Goal: Information Seeking & Learning: Learn about a topic

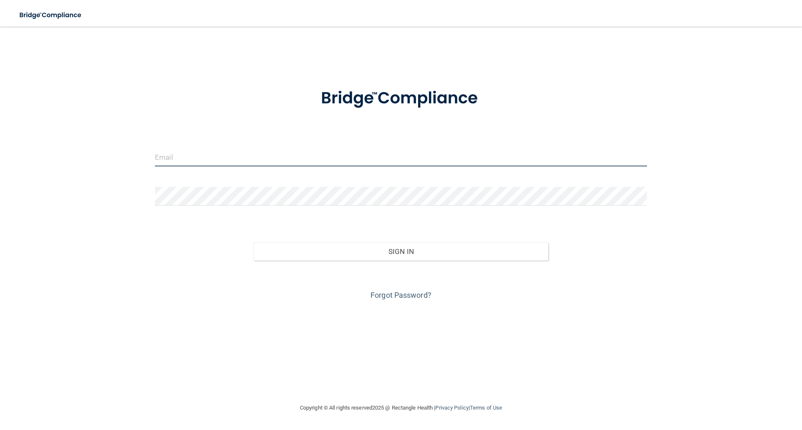
click at [243, 159] on input "email" at bounding box center [401, 157] width 492 height 19
type input "[EMAIL_ADDRESS][DOMAIN_NAME]"
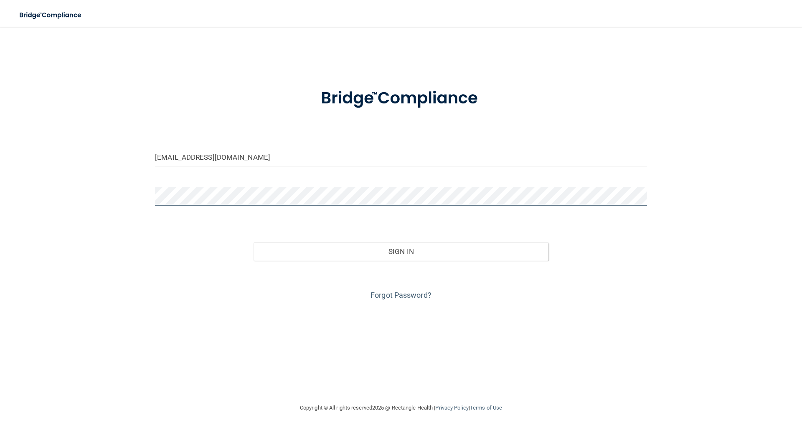
click at [253, 243] on button "Sign In" at bounding box center [400, 252] width 295 height 18
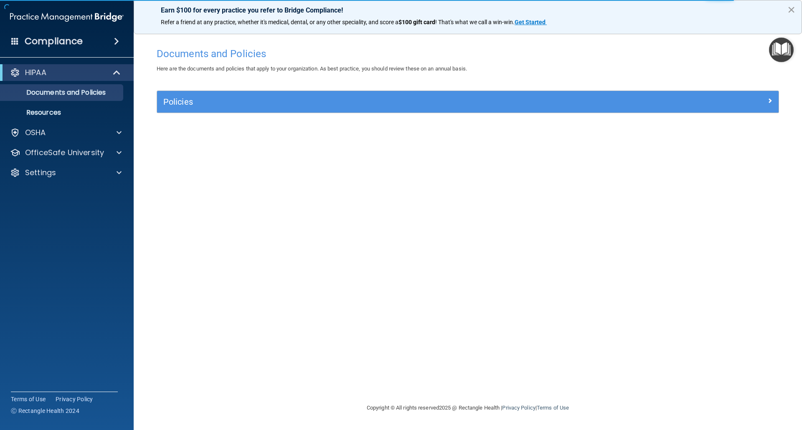
click at [792, 9] on button "×" at bounding box center [791, 9] width 8 height 13
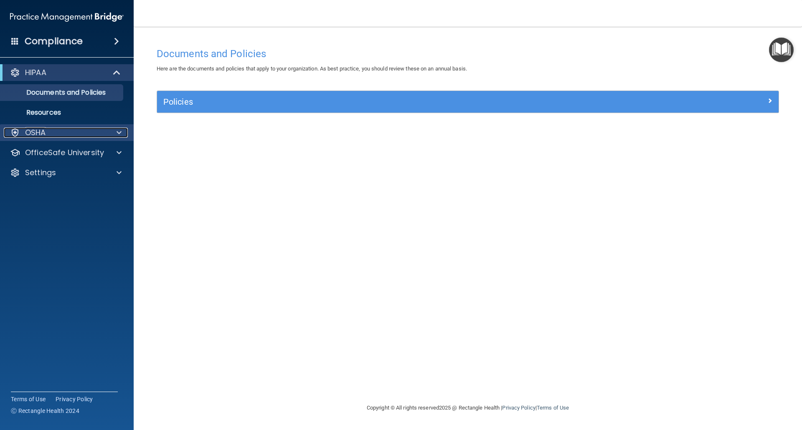
click at [117, 136] on span at bounding box center [118, 133] width 5 height 10
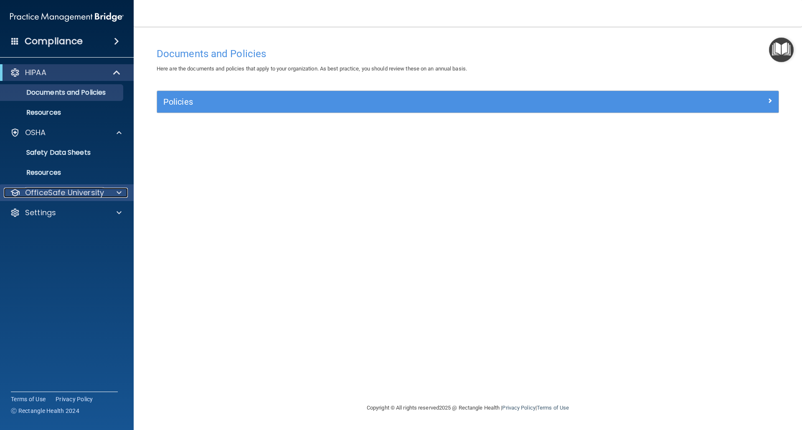
click at [116, 197] on div at bounding box center [117, 193] width 21 height 10
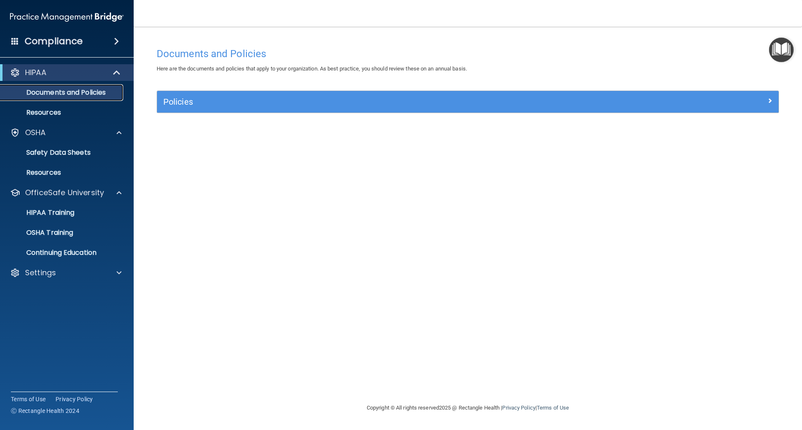
click at [81, 91] on p "Documents and Policies" at bounding box center [62, 93] width 114 height 8
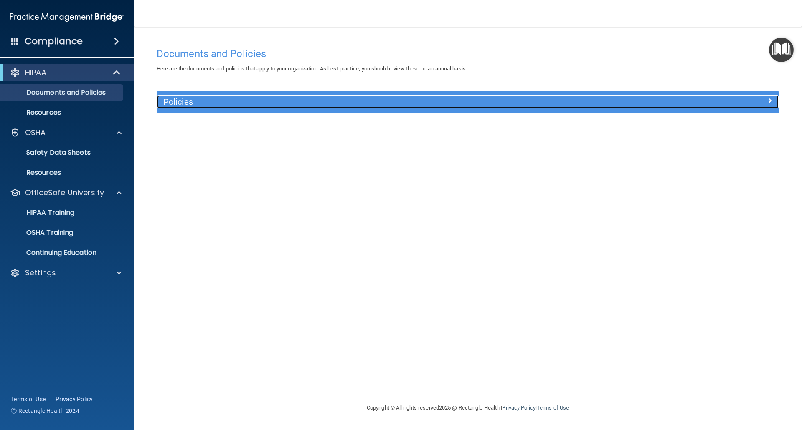
click at [204, 97] on div "Policies" at bounding box center [390, 101] width 466 height 13
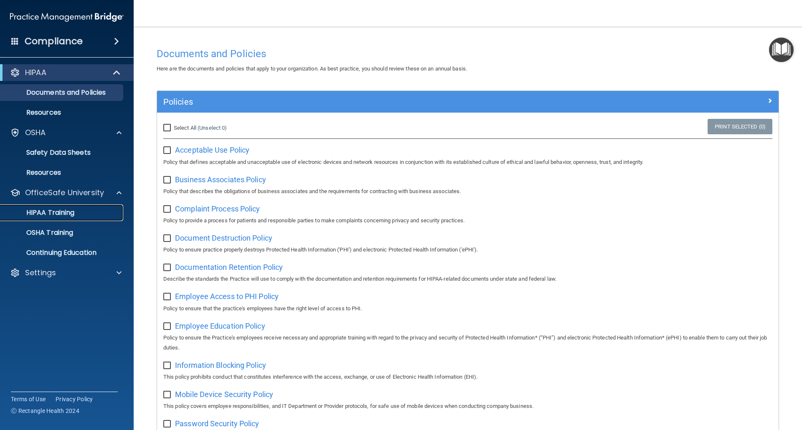
click at [63, 213] on p "HIPAA Training" at bounding box center [39, 213] width 69 height 8
